Goal: Task Accomplishment & Management: Complete application form

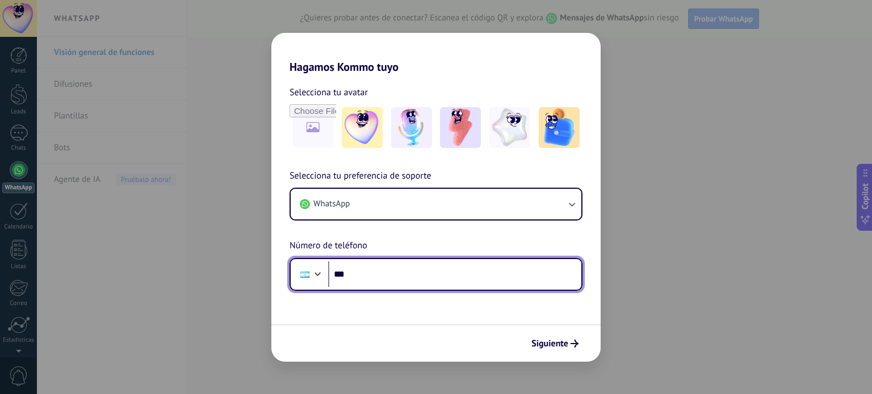
click at [397, 276] on input "***" at bounding box center [454, 275] width 253 height 26
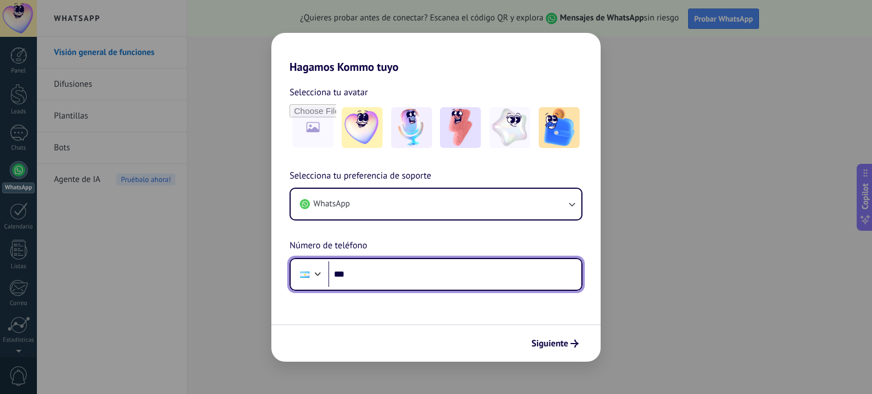
click at [397, 276] on input "***" at bounding box center [454, 275] width 253 height 26
type input "**********"
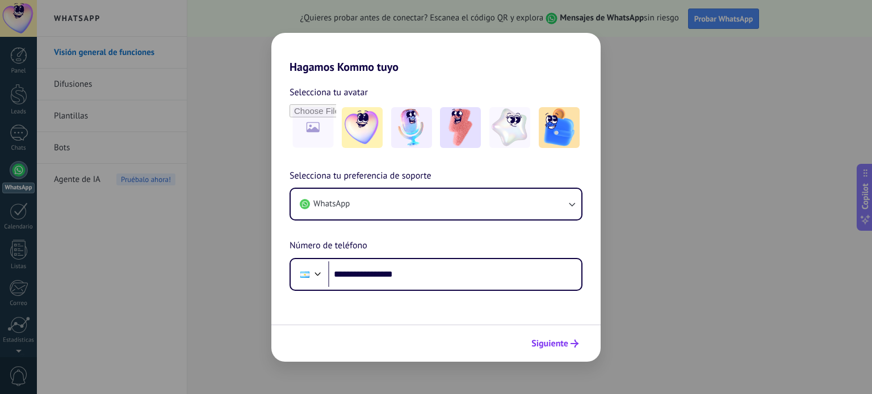
click at [561, 348] on span "Siguiente" at bounding box center [549, 344] width 37 height 8
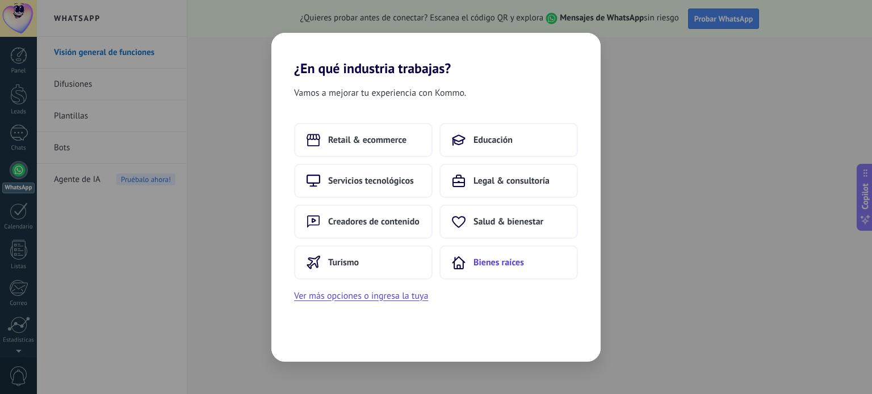
click at [499, 265] on span "Bienes raíces" at bounding box center [498, 262] width 50 height 11
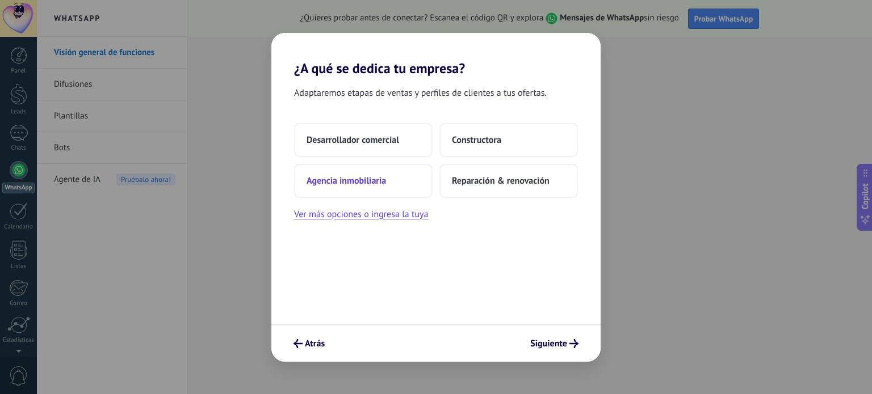
click at [360, 182] on span "Agencia inmobiliaria" at bounding box center [345, 180] width 79 height 11
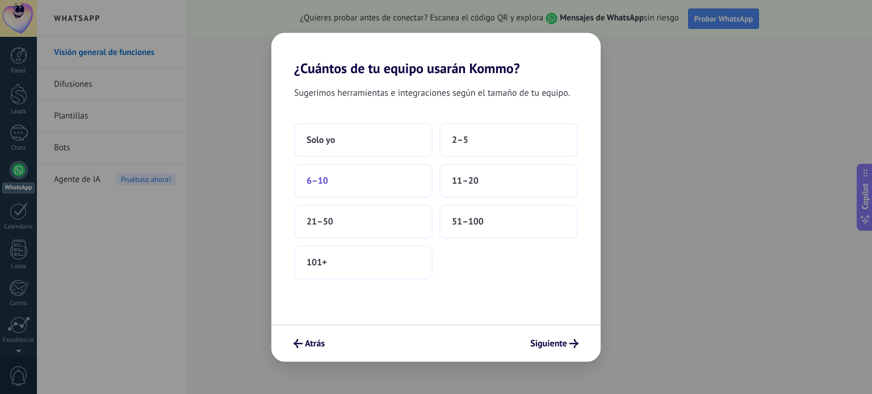
click at [361, 187] on button "6–10" at bounding box center [363, 181] width 138 height 34
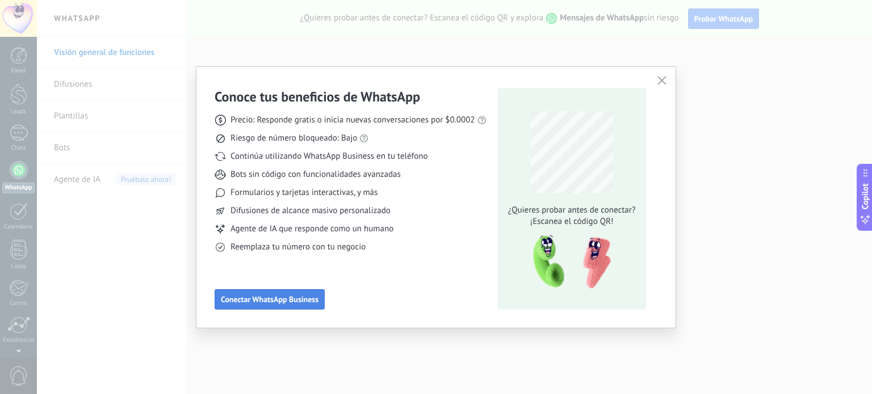
click at [295, 302] on span "Conectar WhatsApp Business" at bounding box center [270, 300] width 98 height 8
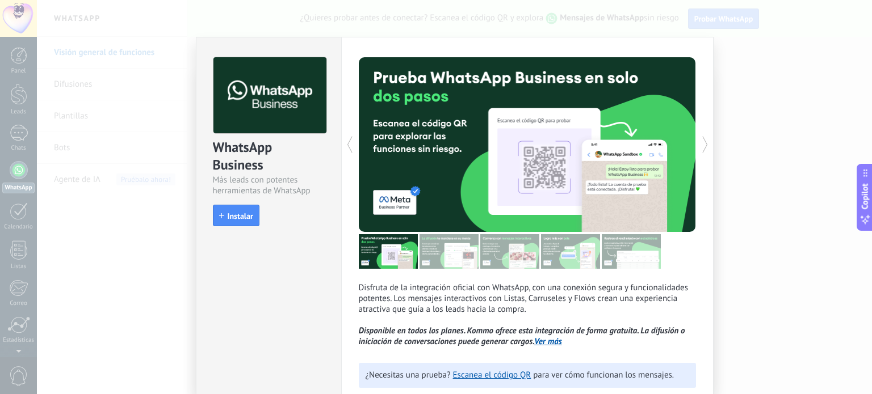
click at [347, 142] on use at bounding box center [349, 145] width 5 height 16
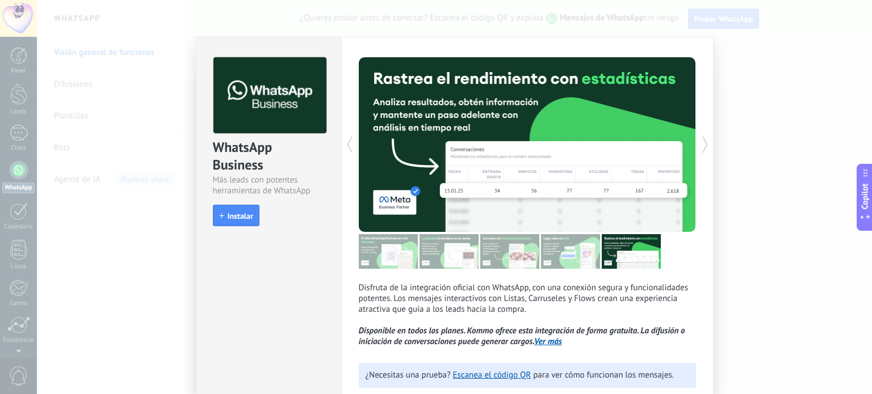
click at [344, 149] on icon at bounding box center [349, 144] width 11 height 23
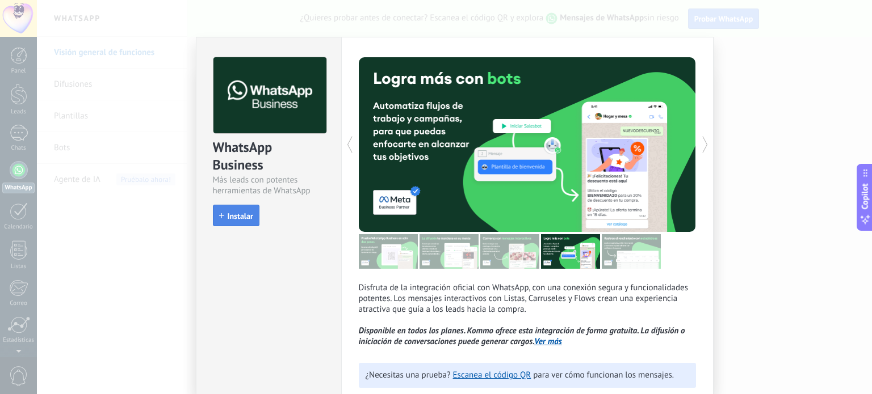
click at [239, 215] on span "Instalar" at bounding box center [241, 216] width 26 height 8
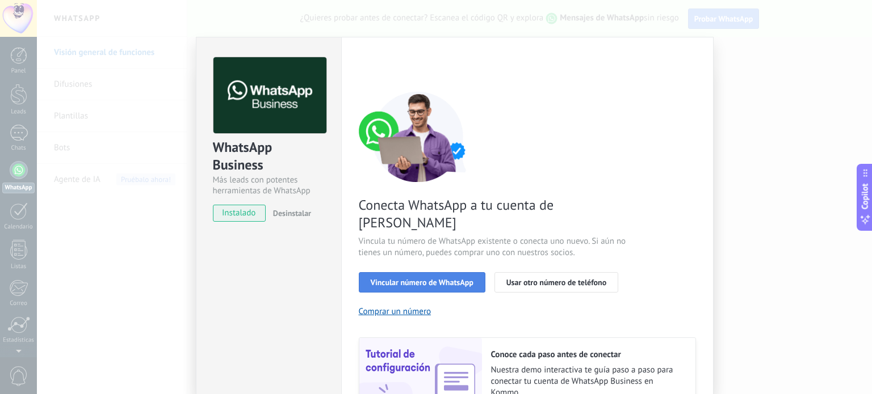
click at [380, 279] on span "Vincular número de WhatsApp" at bounding box center [422, 283] width 103 height 8
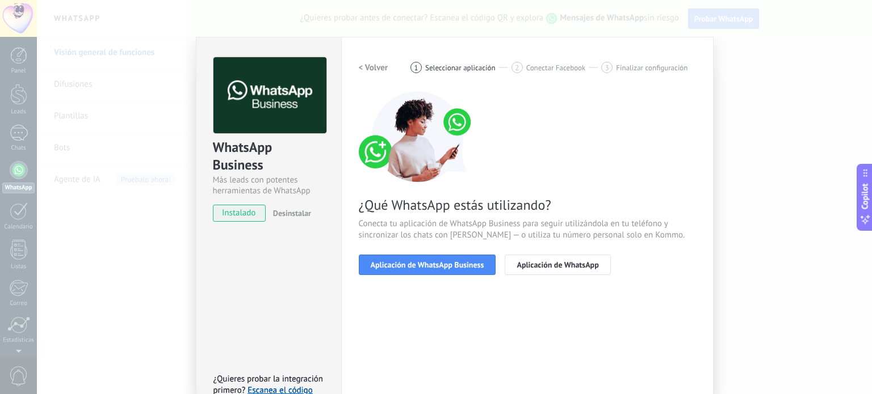
click at [372, 68] on h2 "< Volver" at bounding box center [374, 67] width 30 height 11
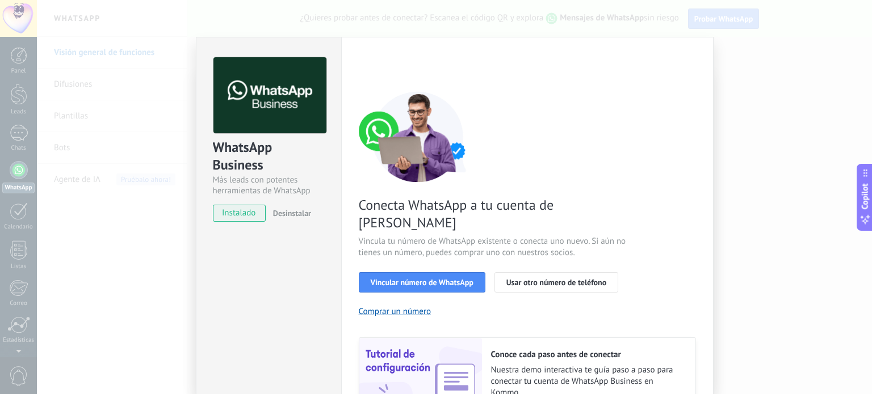
click at [323, 31] on div "WhatsApp Business Más leads con potentes herramientas de WhatsApp instalado Des…" at bounding box center [454, 197] width 835 height 394
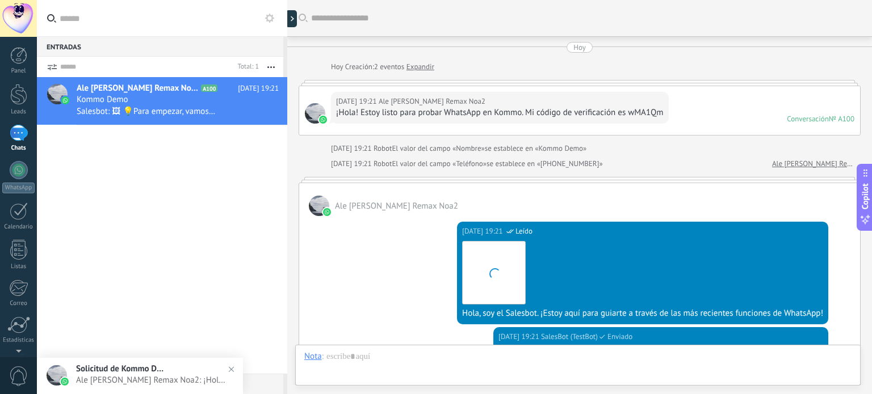
scroll to position [356, 0]
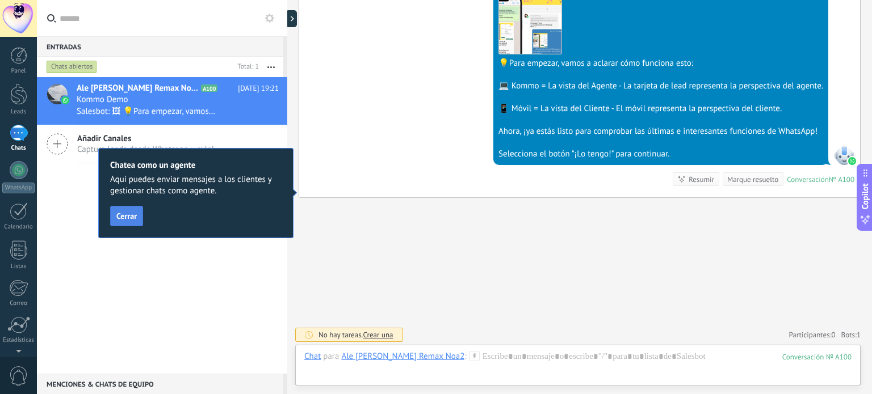
click at [134, 213] on span "Cerrar" at bounding box center [126, 216] width 20 height 8
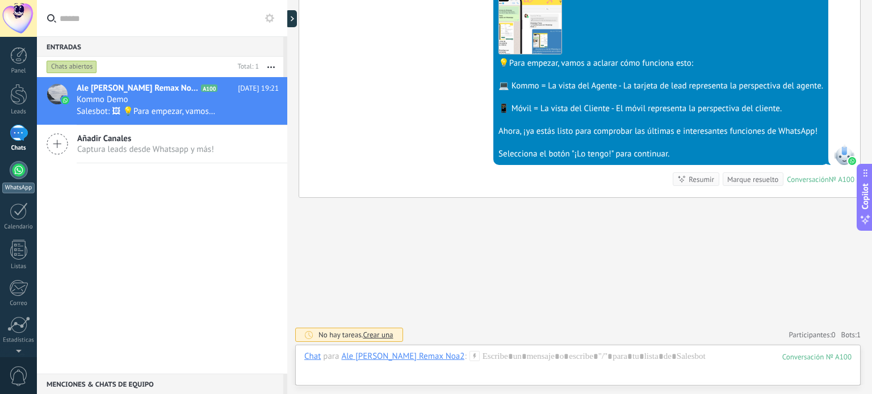
click at [18, 171] on div at bounding box center [19, 170] width 18 height 18
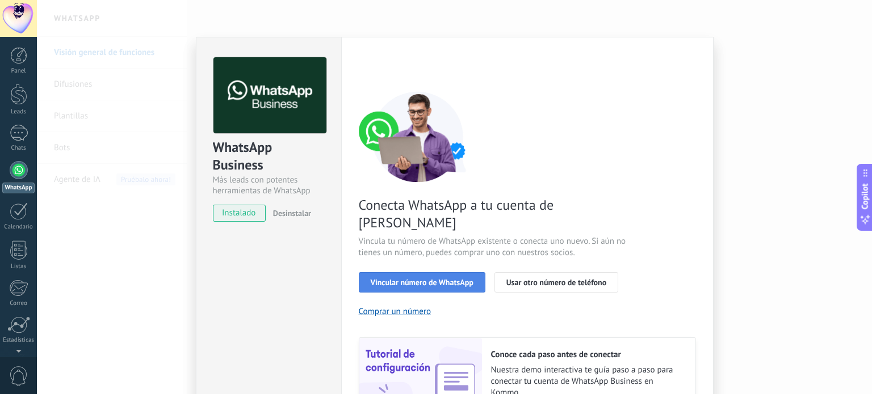
click at [403, 279] on span "Vincular número de WhatsApp" at bounding box center [422, 283] width 103 height 8
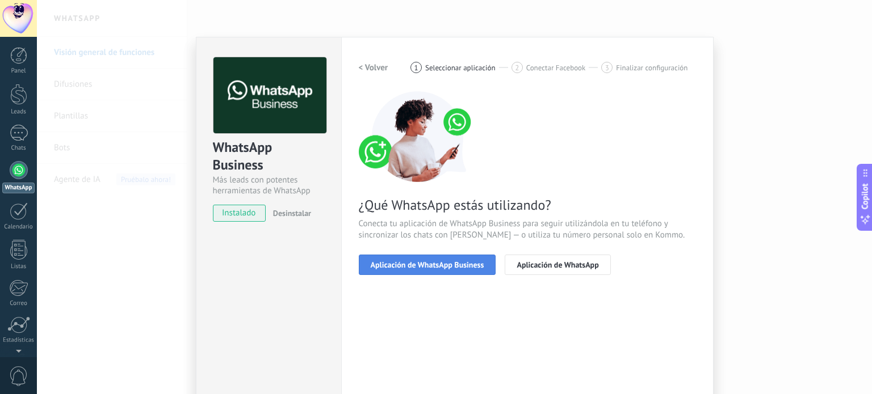
click at [428, 263] on span "Aplicación de WhatsApp Business" at bounding box center [427, 265] width 113 height 8
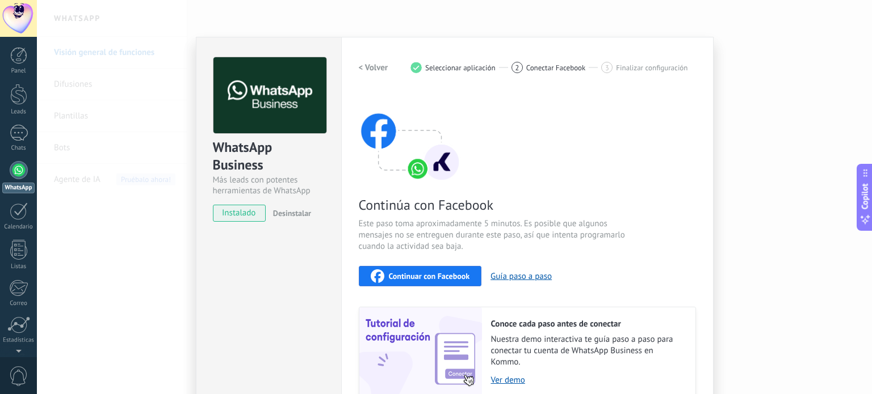
click at [242, 211] on span "instalado" at bounding box center [239, 213] width 52 height 17
click at [514, 275] on button "Guía paso a paso" at bounding box center [520, 276] width 61 height 11
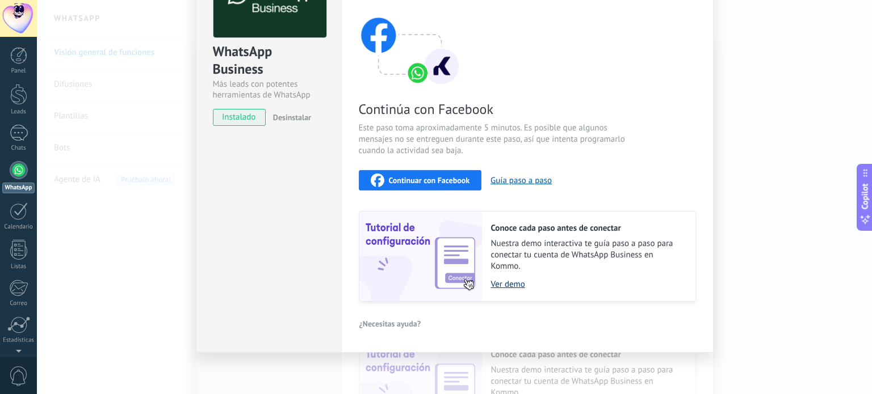
click at [503, 286] on link "Ver demo" at bounding box center [587, 284] width 193 height 11
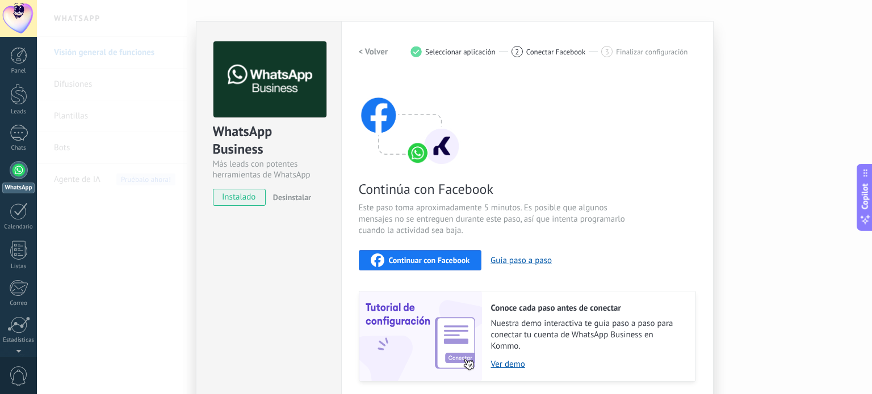
scroll to position [0, 0]
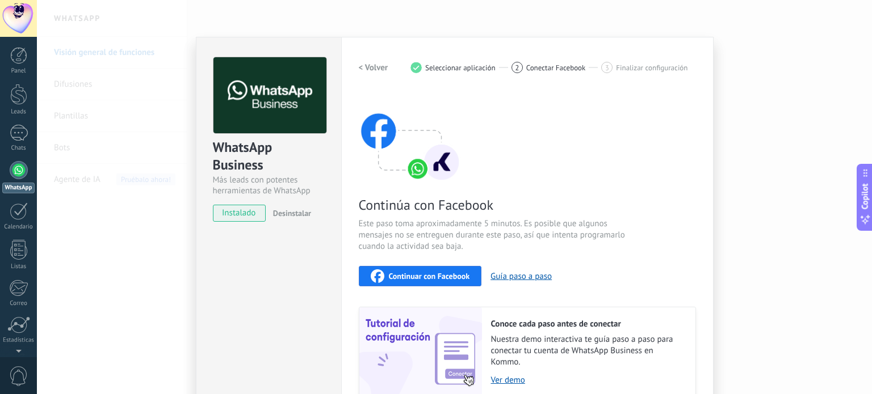
click at [536, 72] on div "2 Conectar Facebook" at bounding box center [556, 67] width 90 height 11
click at [534, 68] on span "Conectar Facebook" at bounding box center [556, 68] width 60 height 9
click at [403, 272] on span "Continuar con Facebook" at bounding box center [429, 276] width 81 height 8
click at [803, 24] on div "WhatsApp Business Más leads con potentes herramientas de WhatsApp instalado Des…" at bounding box center [454, 197] width 835 height 394
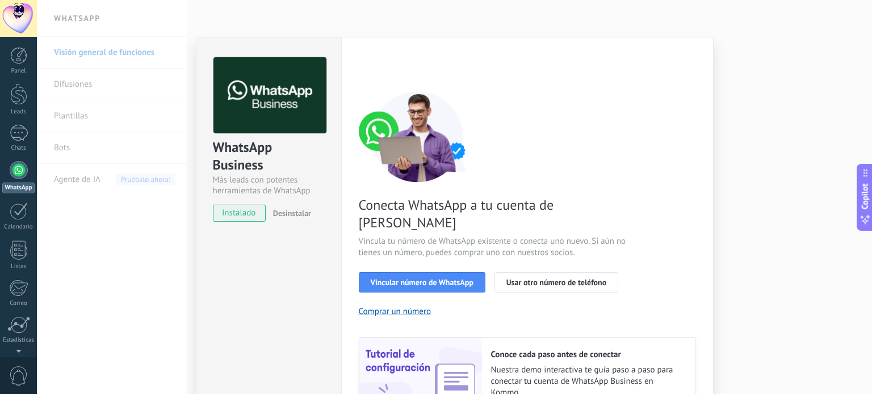
click at [785, 40] on div "WhatsApp Business Más leads con potentes herramientas de WhatsApp instalado Des…" at bounding box center [454, 197] width 835 height 394
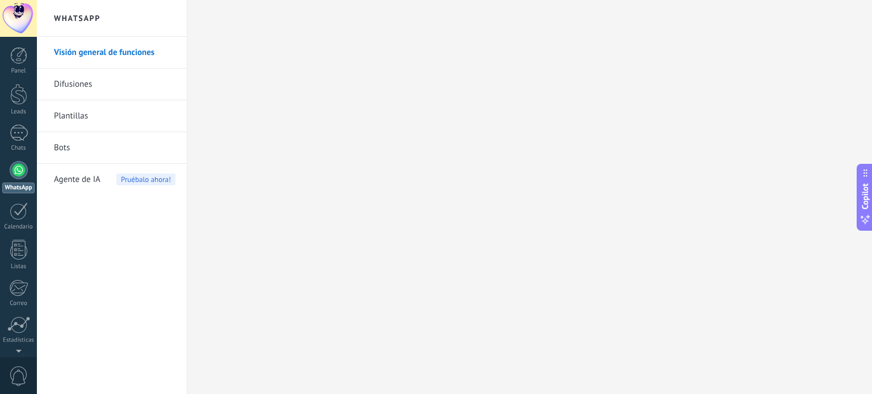
click at [15, 170] on div at bounding box center [19, 170] width 18 height 18
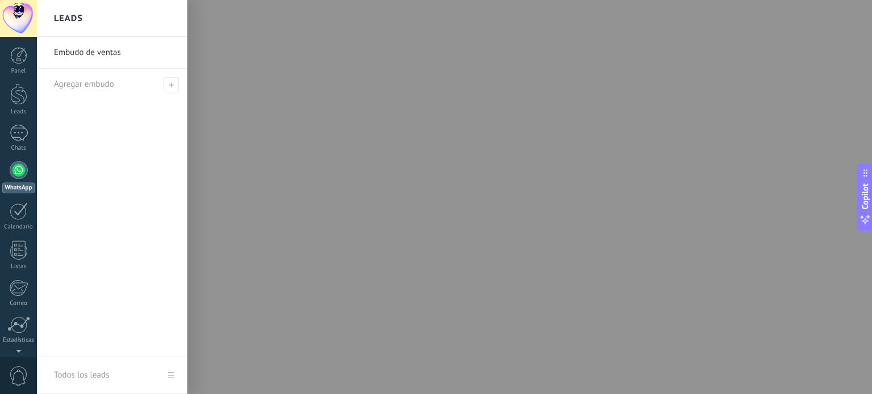
click at [91, 55] on link "Embudo de ventas" at bounding box center [115, 53] width 122 height 32
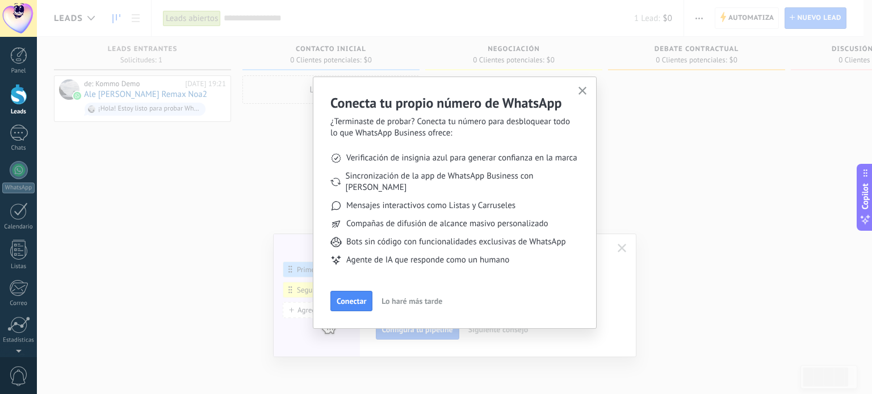
click at [584, 90] on icon "button" at bounding box center [582, 91] width 9 height 9
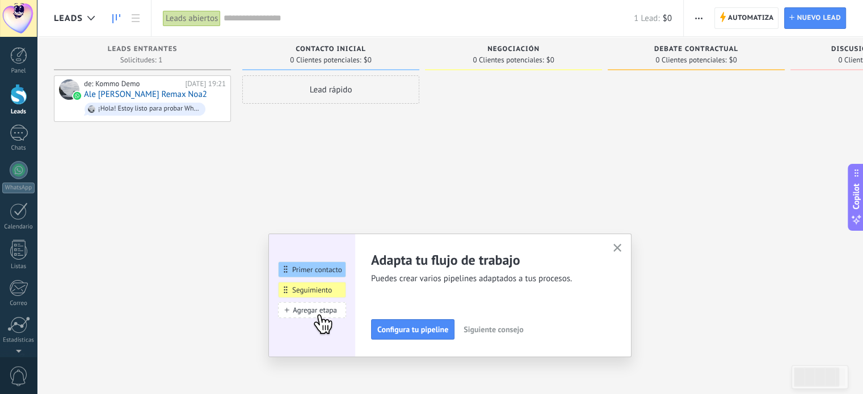
click at [616, 251] on button "button" at bounding box center [618, 248] width 14 height 15
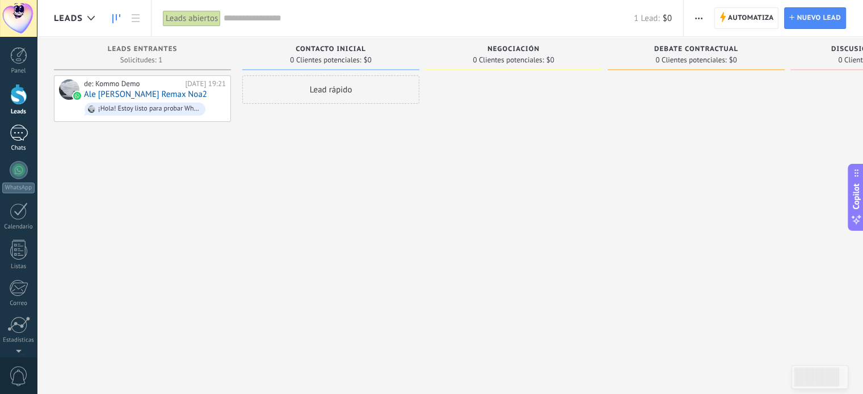
click at [23, 134] on div "1" at bounding box center [19, 133] width 18 height 16
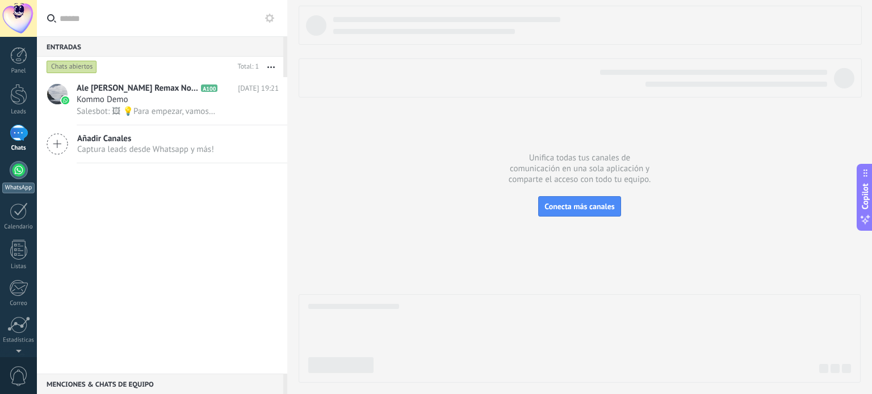
click at [20, 172] on div at bounding box center [19, 170] width 18 height 18
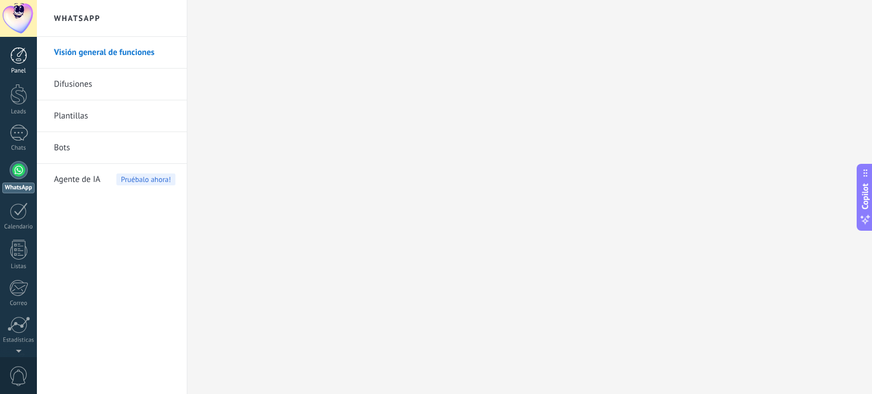
click at [16, 55] on div at bounding box center [18, 55] width 17 height 17
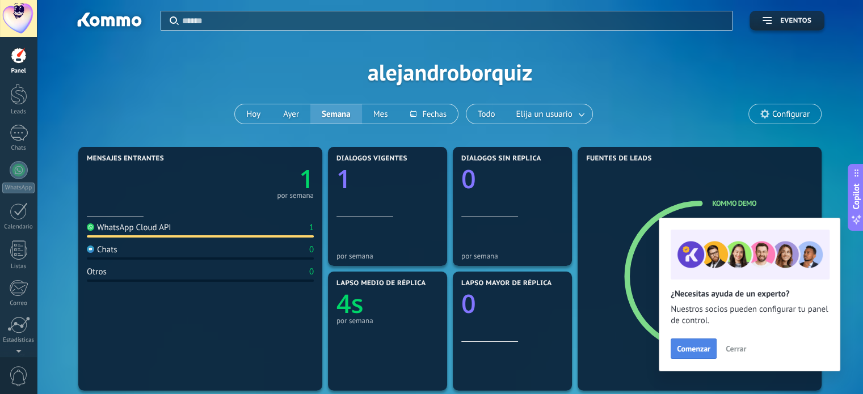
click at [704, 352] on span "Comenzar" at bounding box center [693, 349] width 33 height 8
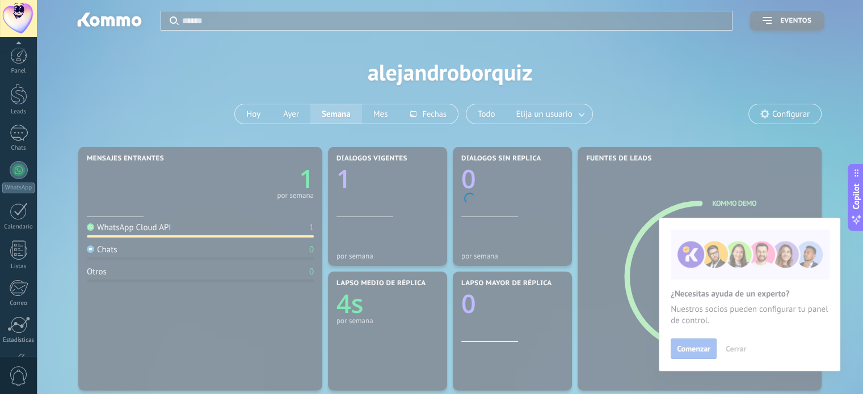
scroll to position [77, 0]
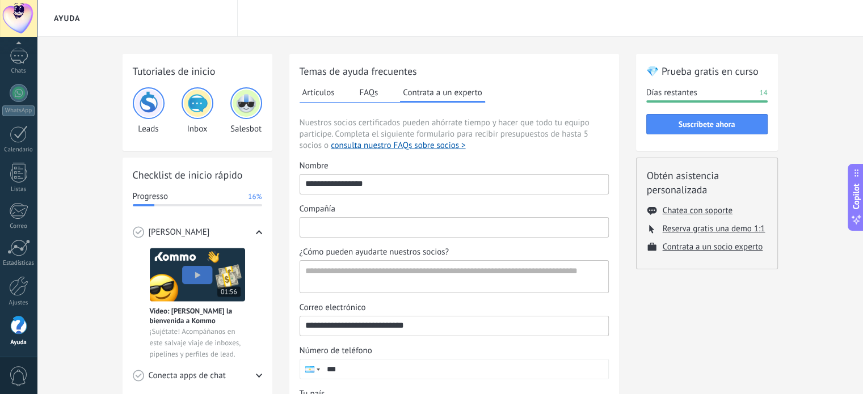
click at [382, 226] on input "Compañía" at bounding box center [454, 227] width 308 height 18
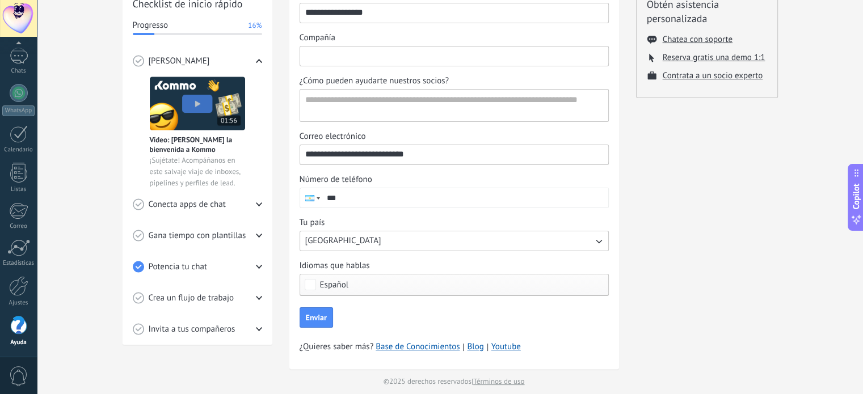
scroll to position [180, 0]
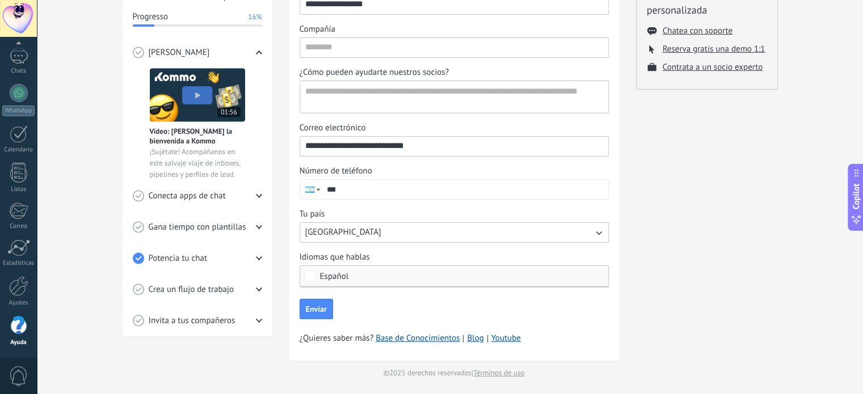
click at [454, 188] on input "***" at bounding box center [465, 189] width 287 height 19
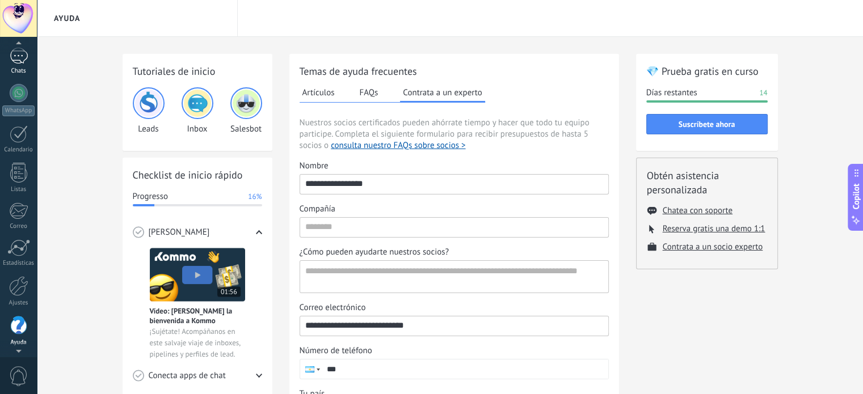
scroll to position [75, 0]
click at [18, 94] on div at bounding box center [19, 95] width 18 height 18
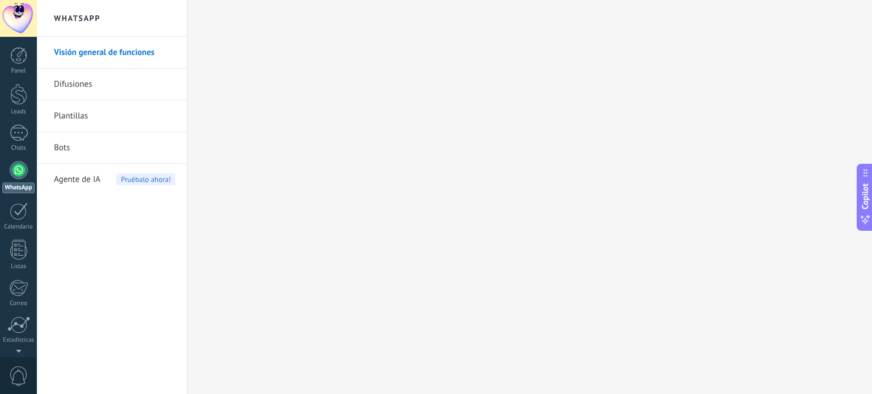
click at [18, 167] on div at bounding box center [19, 170] width 18 height 18
click at [22, 169] on div at bounding box center [19, 170] width 18 height 18
click at [19, 146] on div "Chats" at bounding box center [18, 148] width 33 height 7
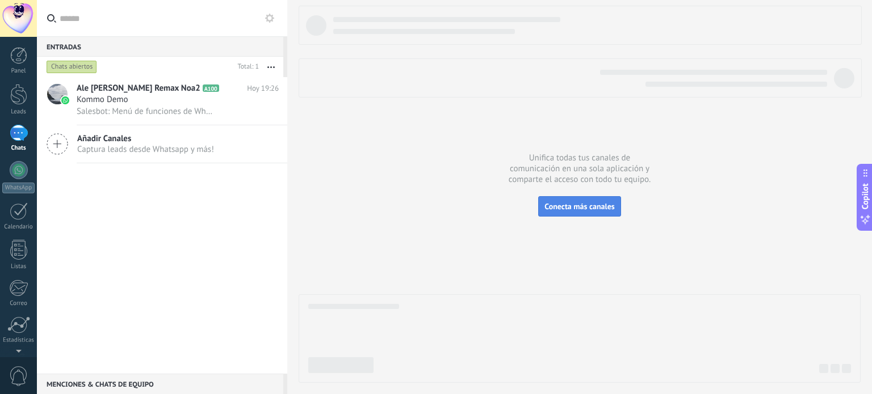
click at [586, 208] on span "Conecta más canales" at bounding box center [579, 206] width 70 height 10
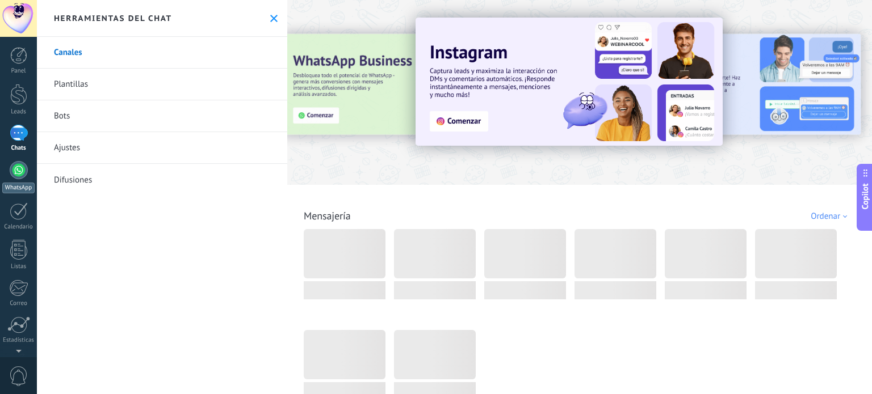
click at [17, 170] on div at bounding box center [19, 170] width 18 height 18
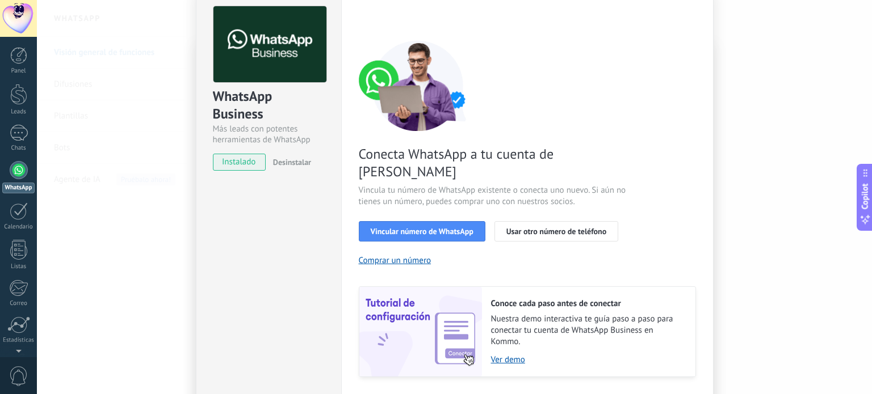
scroll to position [57, 0]
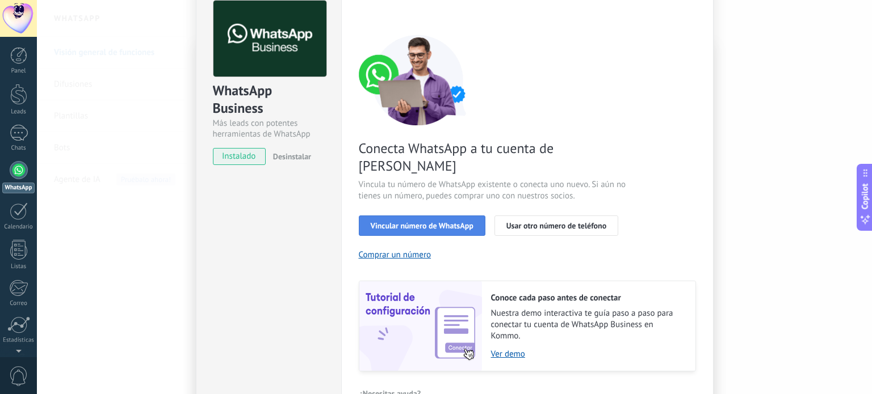
click at [419, 216] on button "Vincular número de WhatsApp" at bounding box center [422, 226] width 127 height 20
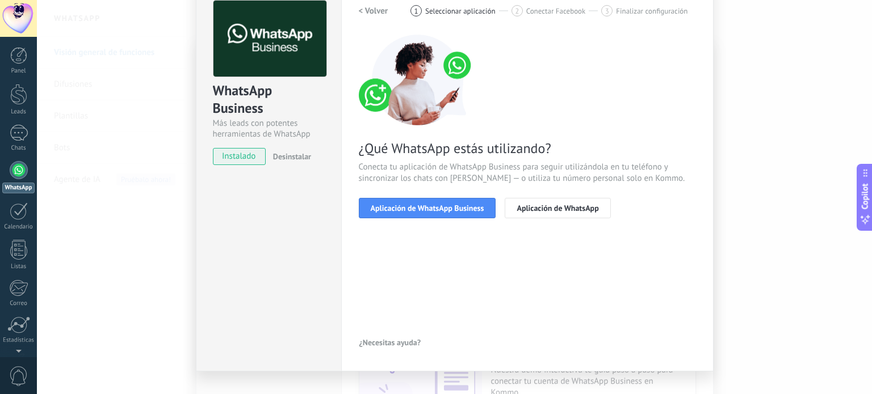
click at [419, 213] on button "Aplicación de WhatsApp Business" at bounding box center [427, 208] width 137 height 20
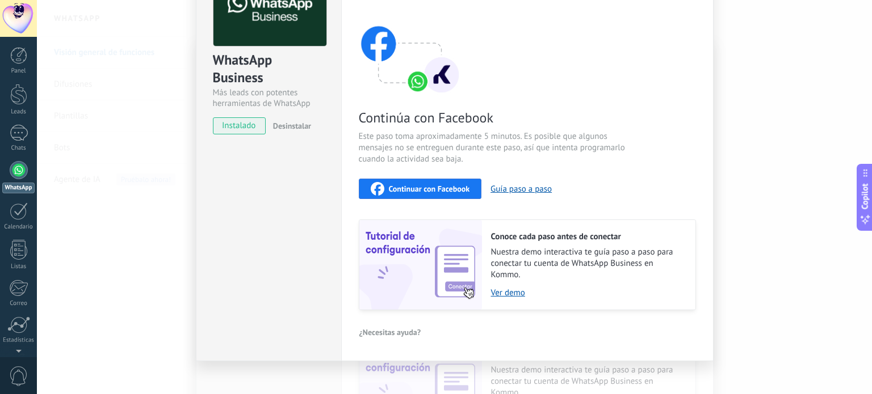
scroll to position [96, 0]
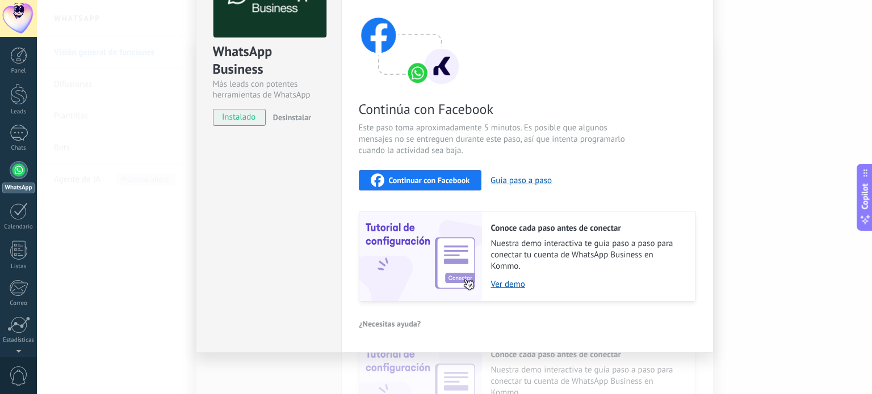
click at [426, 178] on span "Continuar con Facebook" at bounding box center [429, 180] width 81 height 8
click at [515, 178] on button "Guía paso a paso" at bounding box center [520, 180] width 61 height 11
click at [508, 287] on link "Ver demo" at bounding box center [587, 284] width 193 height 11
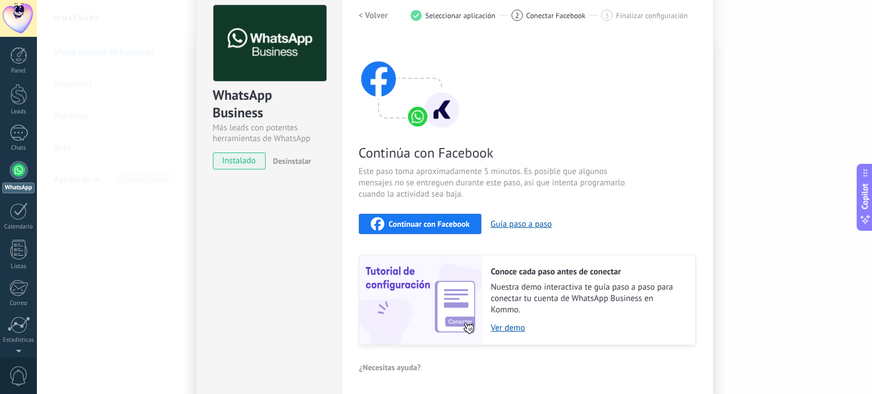
scroll to position [0, 0]
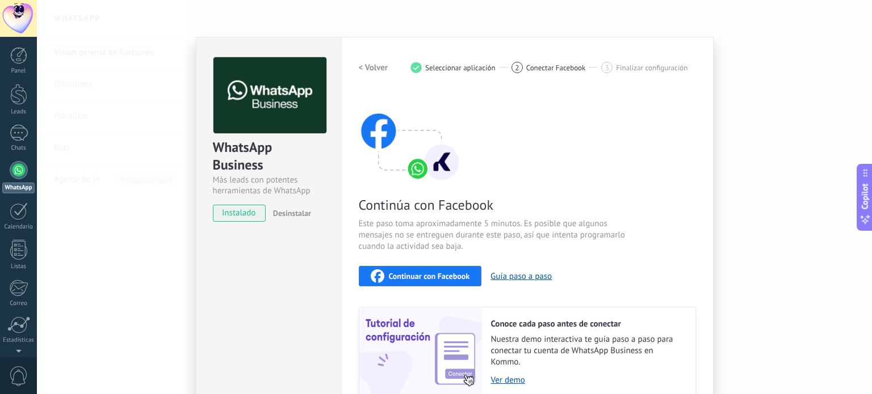
click at [418, 272] on span "Continuar con Facebook" at bounding box center [429, 276] width 81 height 8
